Goal: Task Accomplishment & Management: Use online tool/utility

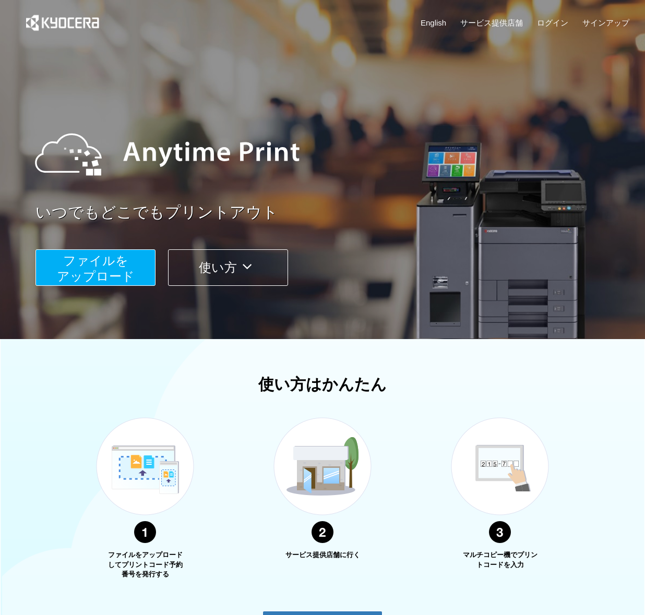
click at [133, 269] on span "ファイルを ​​アップロード" at bounding box center [96, 269] width 78 height 30
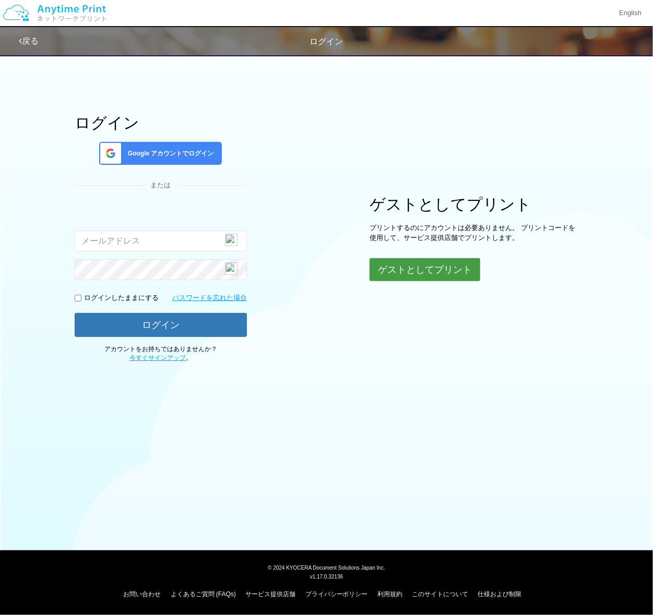
click at [440, 274] on button "ゲストとしてプリント" at bounding box center [425, 269] width 111 height 23
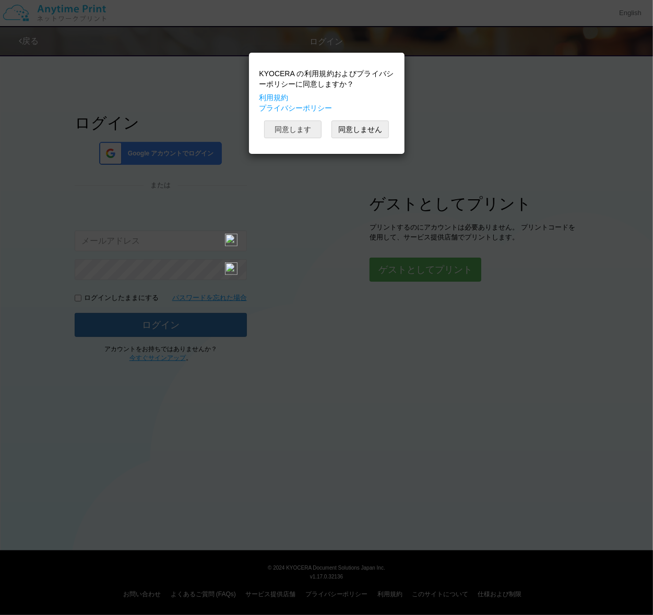
click at [295, 129] on button "同意します" at bounding box center [292, 130] width 57 height 18
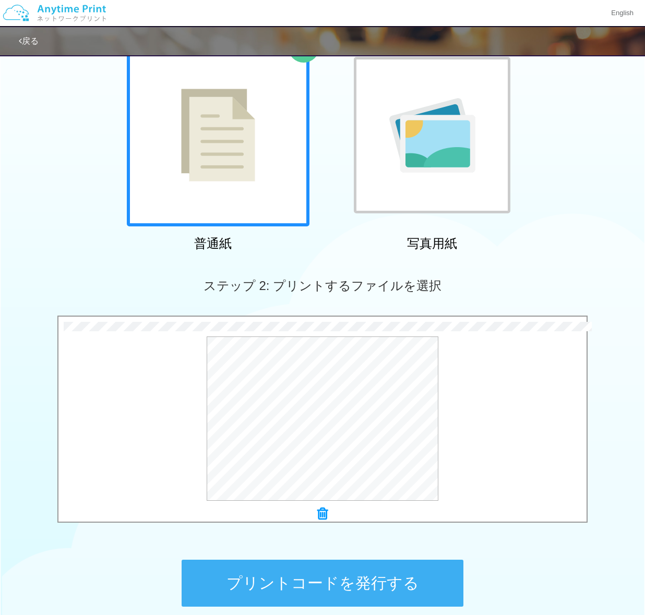
scroll to position [178, 0]
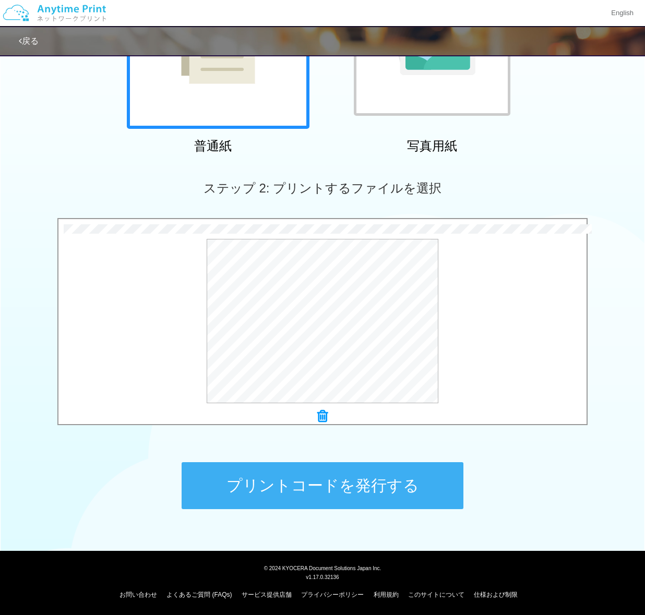
click at [352, 488] on button "プリントコードを発行する" at bounding box center [323, 486] width 282 height 47
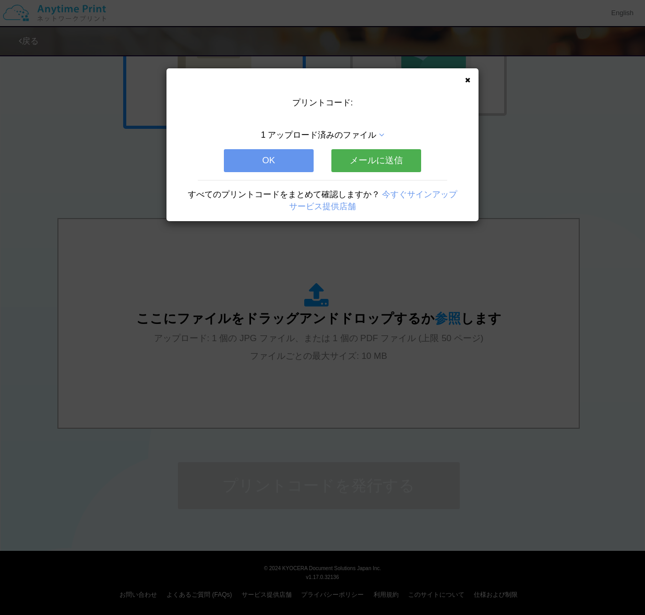
scroll to position [0, 0]
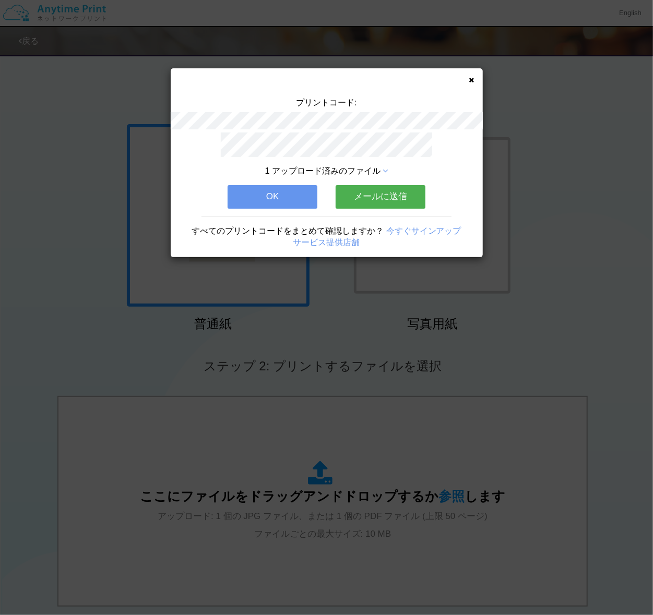
click at [281, 192] on button "OK" at bounding box center [273, 196] width 90 height 23
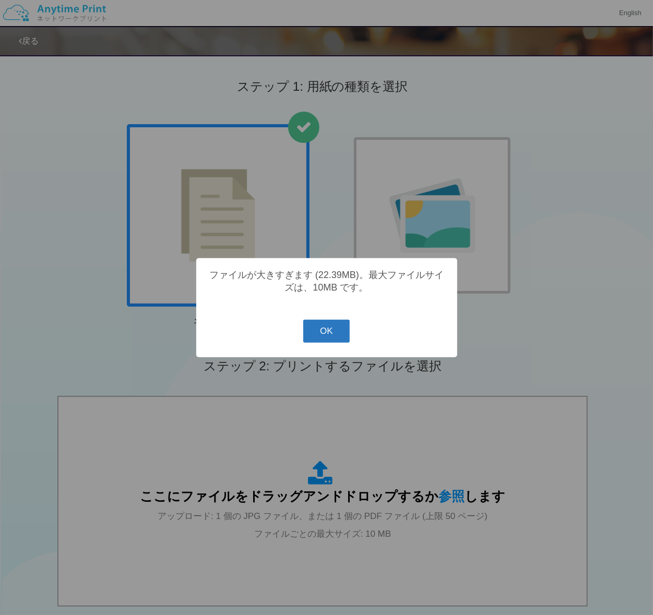
click at [327, 338] on button "OK" at bounding box center [326, 331] width 46 height 23
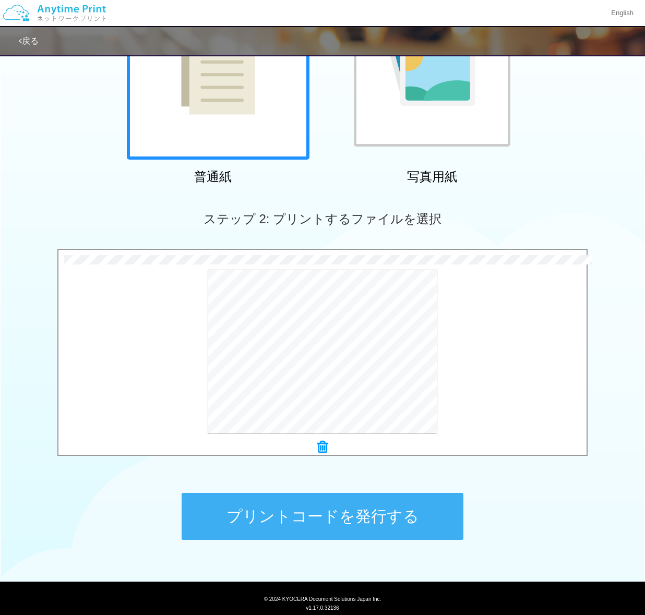
scroll to position [178, 0]
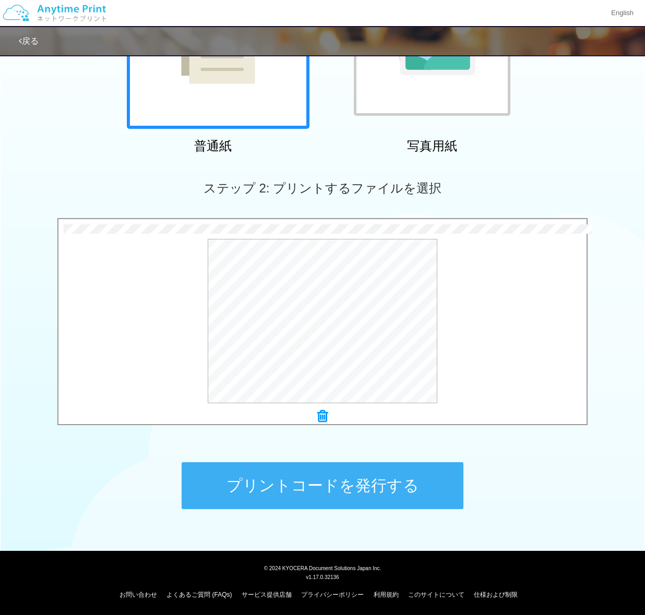
click at [329, 485] on button "プリントコードを発行する" at bounding box center [323, 486] width 282 height 47
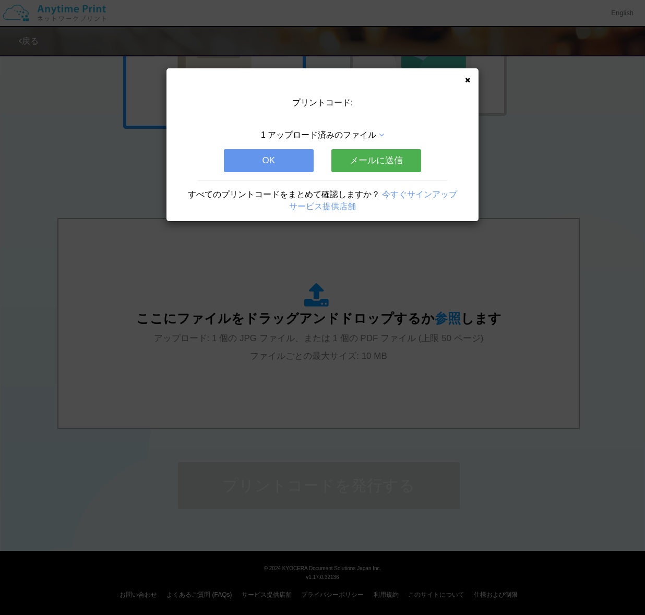
scroll to position [0, 0]
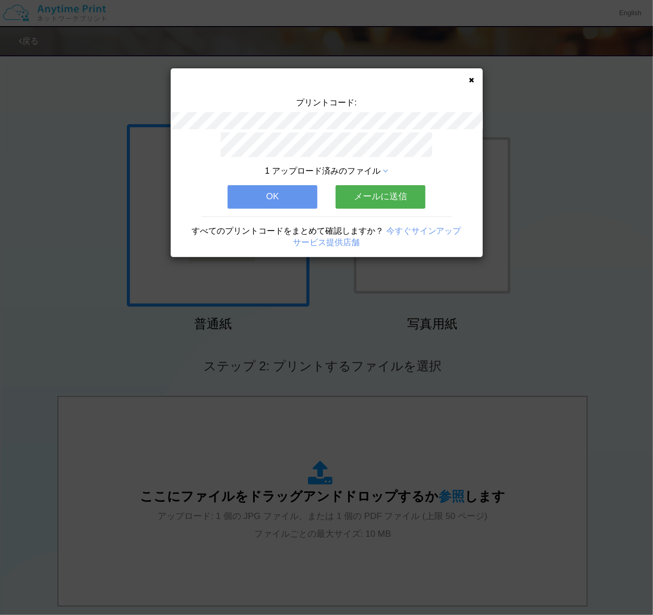
click at [253, 188] on button "OK" at bounding box center [273, 196] width 90 height 23
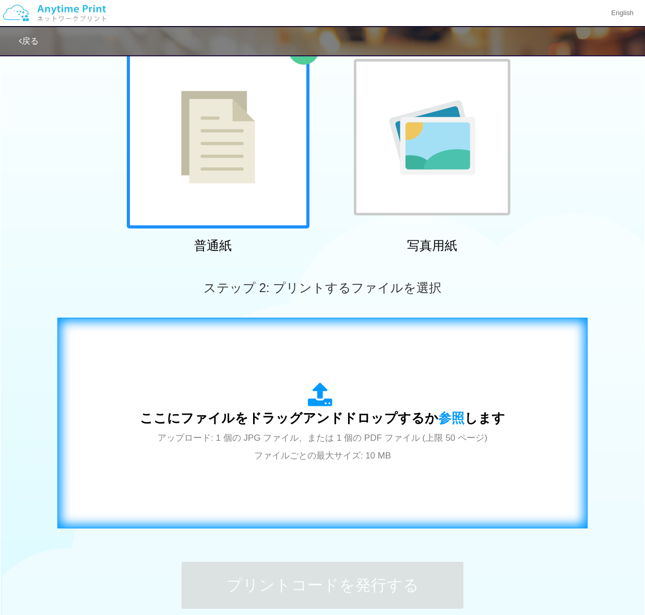
scroll to position [157, 0]
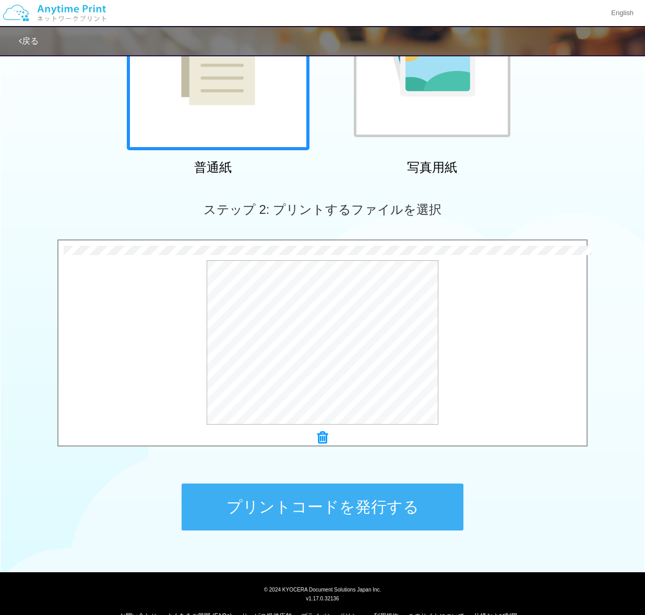
click at [370, 513] on button "プリントコードを発行する" at bounding box center [323, 507] width 282 height 47
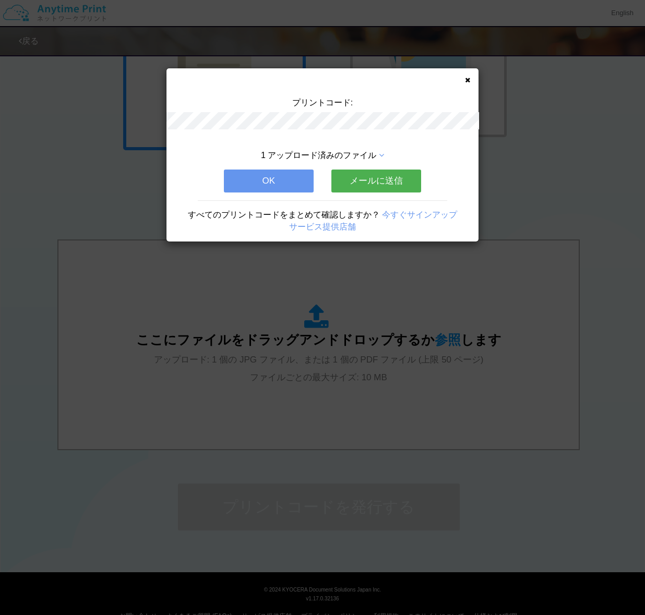
scroll to position [0, 0]
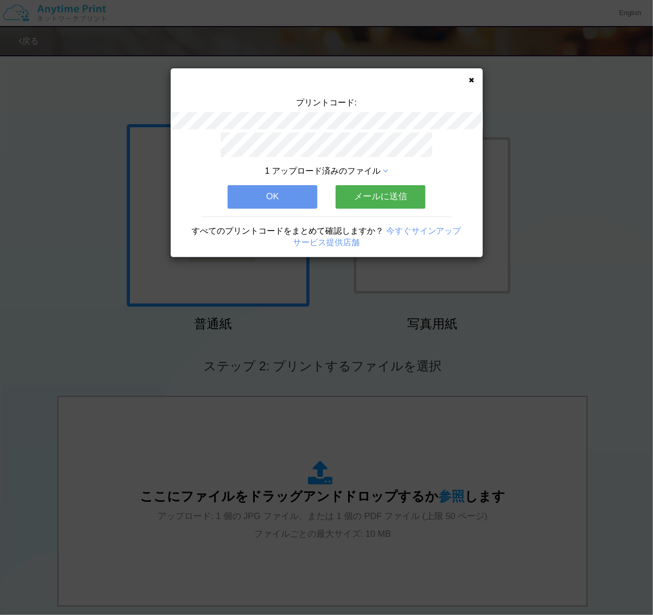
click at [263, 196] on button "OK" at bounding box center [273, 196] width 90 height 23
